Goal: Task Accomplishment & Management: Use online tool/utility

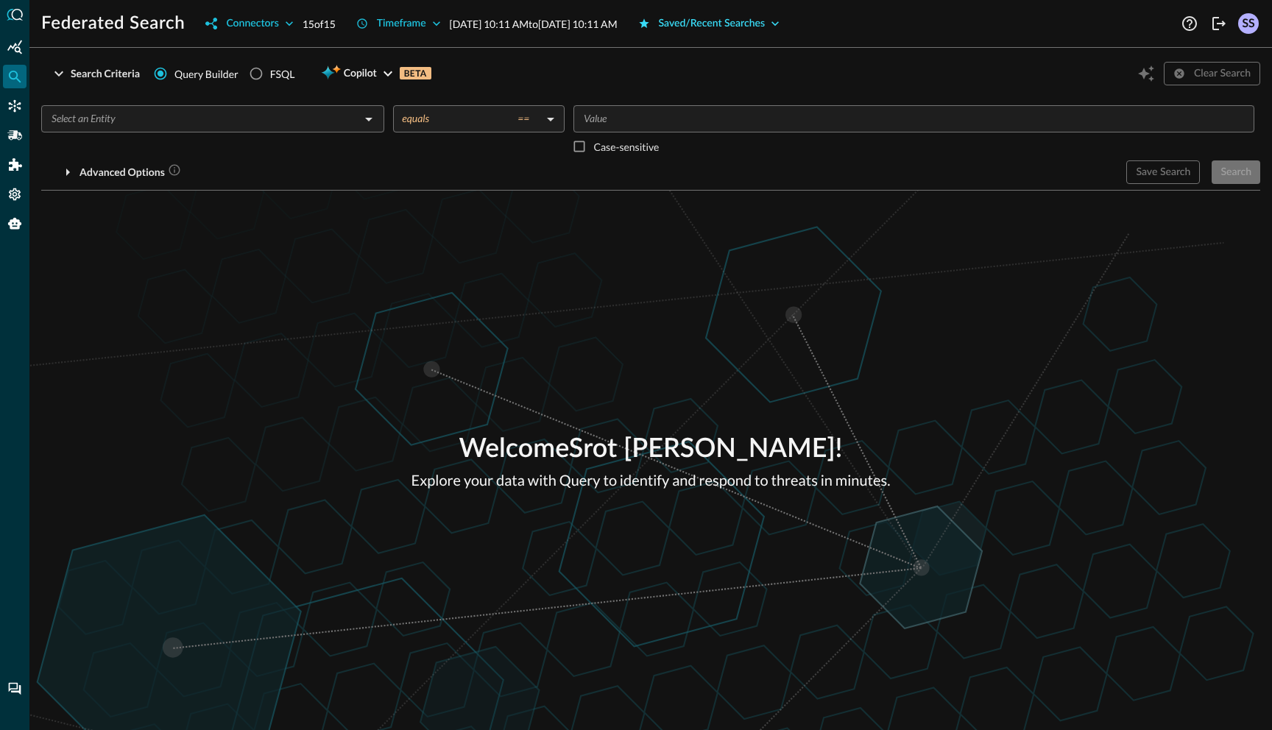
click at [760, 27] on div "Saved/Recent Searches" at bounding box center [712, 24] width 107 height 18
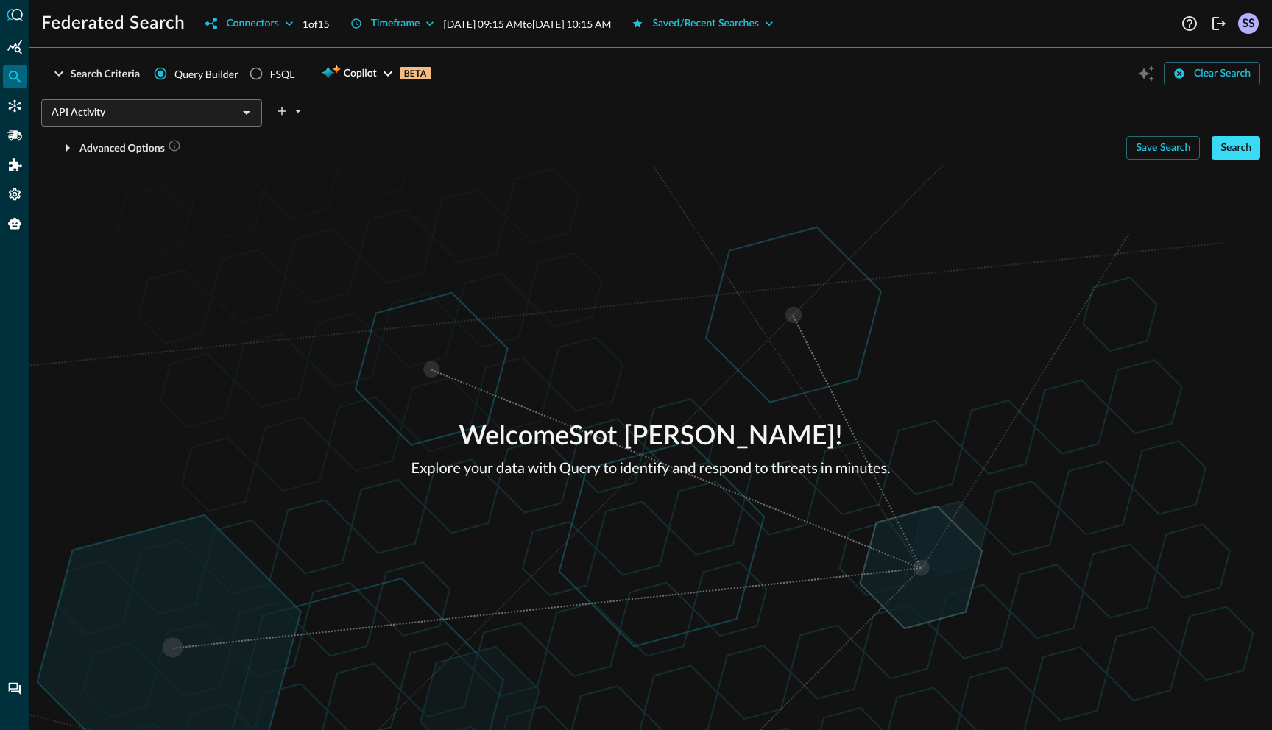
click at [1237, 147] on div "Search" at bounding box center [1236, 148] width 31 height 18
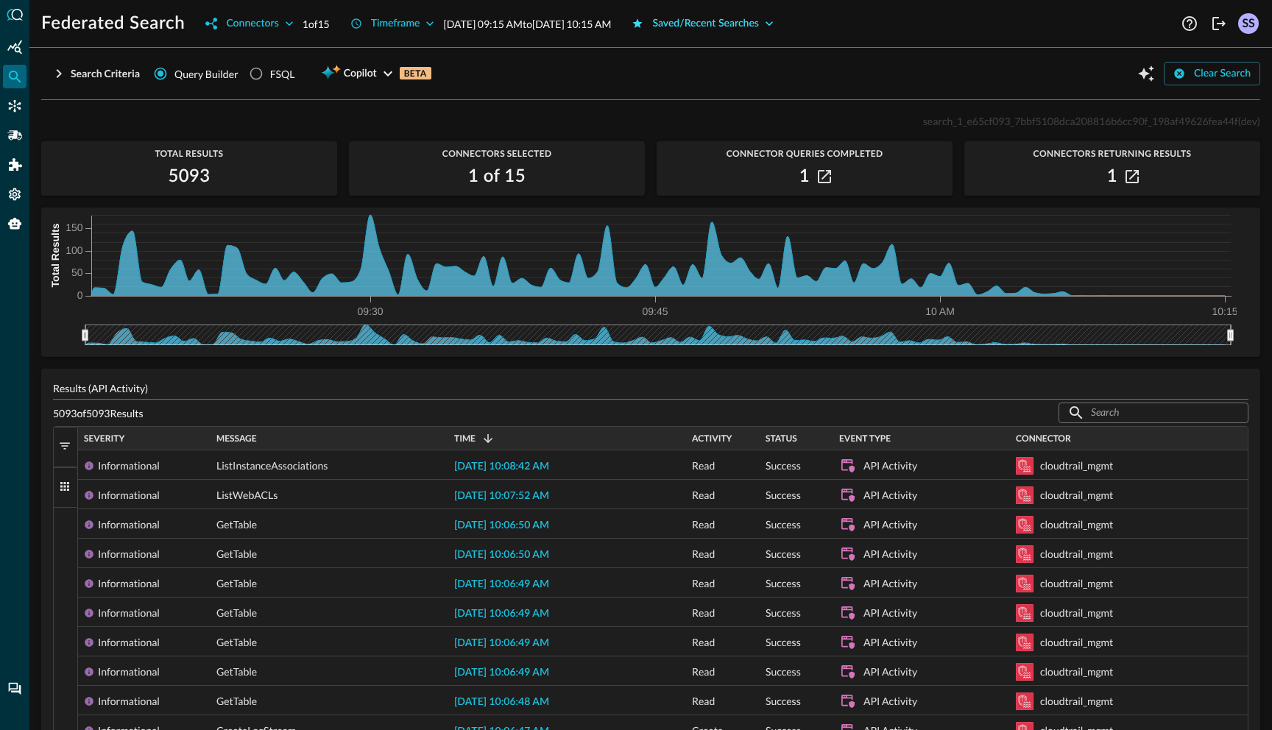
click at [744, 27] on div "Saved/Recent Searches" at bounding box center [705, 24] width 107 height 18
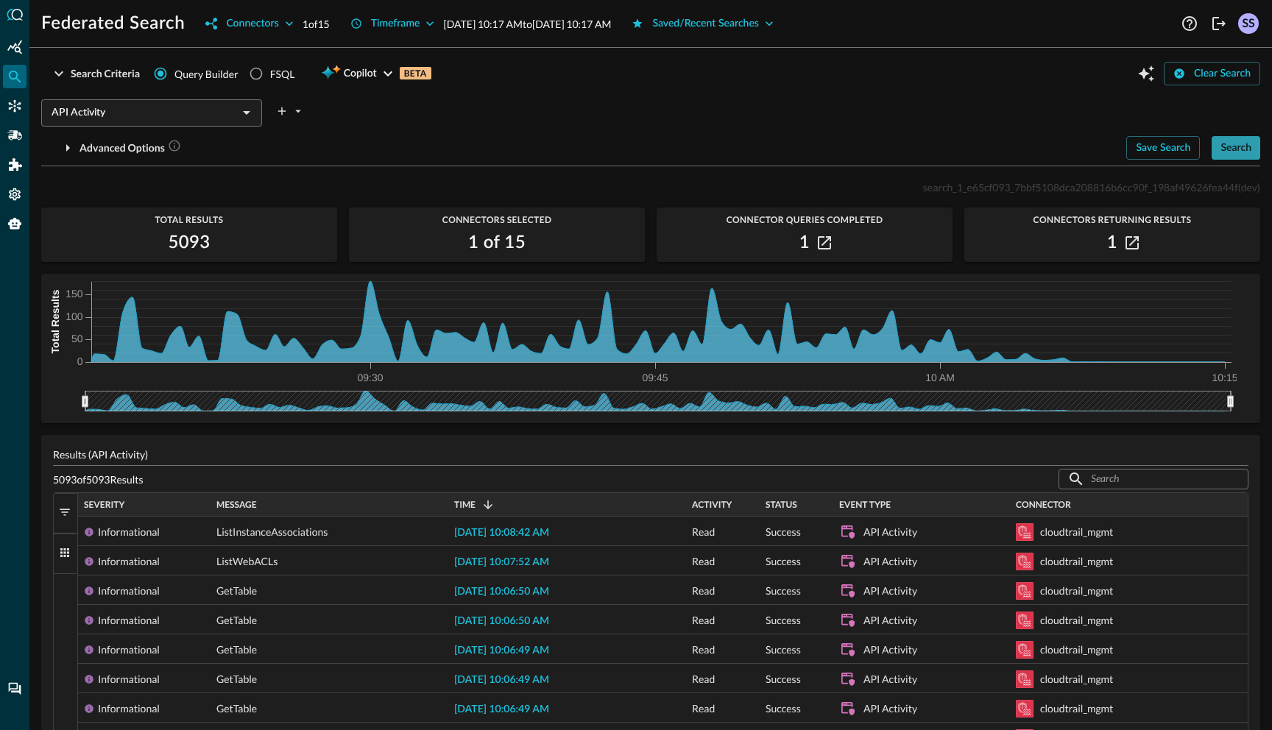
click at [1235, 152] on div "Search" at bounding box center [1236, 148] width 31 height 18
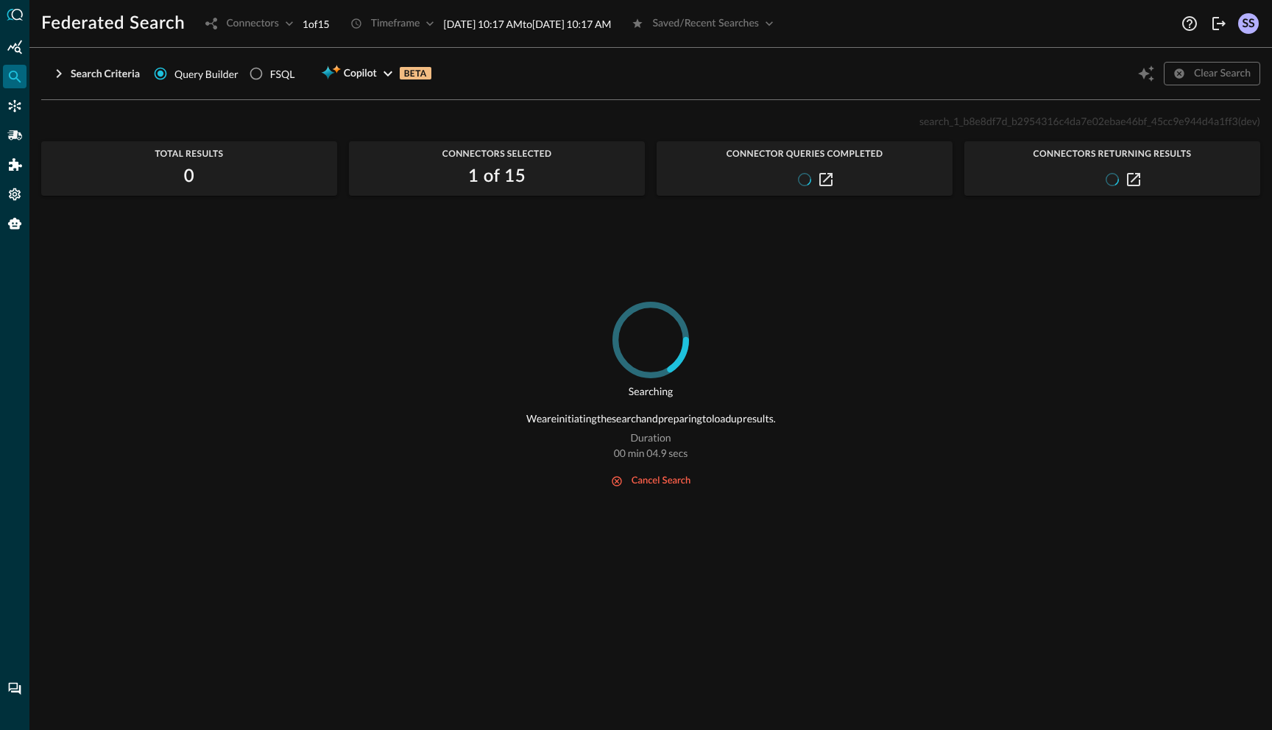
click at [993, 116] on span "search_1_b8e8df7d_b2954316c4da7e02ebae46bf_45cc9e944d4a1ff3" at bounding box center [1079, 121] width 319 height 13
copy span "search_1_b8e8df7d_b2954316c4da7e02ebae46bf_45cc9e944d4a1ff3"
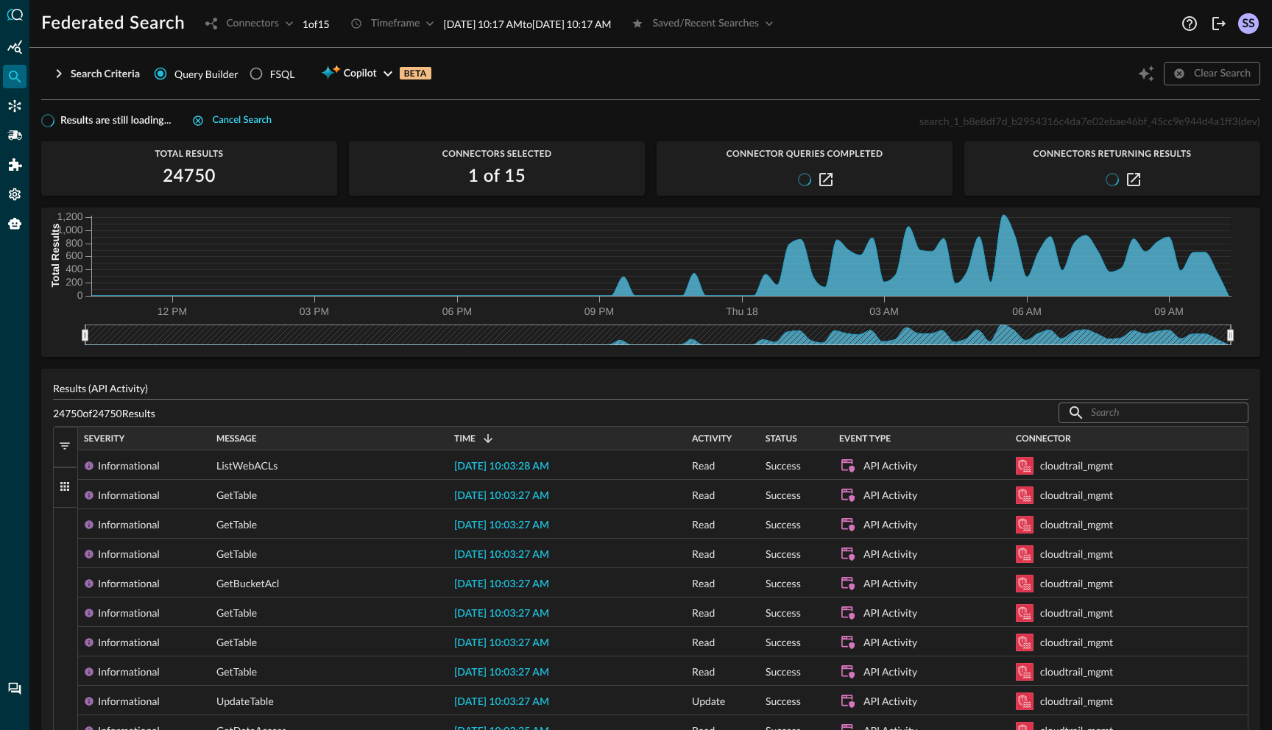
click at [239, 115] on div "Cancel search" at bounding box center [242, 121] width 59 height 17
